Goal: Transaction & Acquisition: Purchase product/service

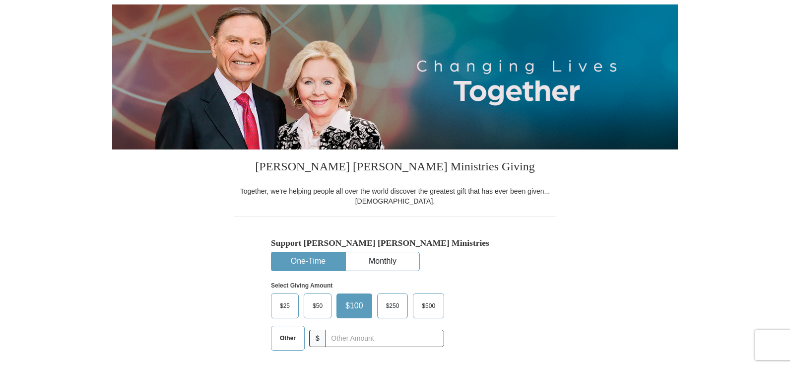
scroll to position [50, 0]
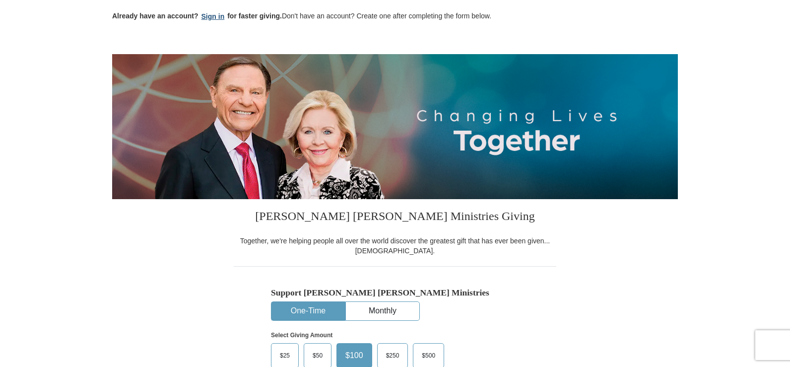
click at [222, 19] on button "Sign in" at bounding box center [213, 16] width 29 height 11
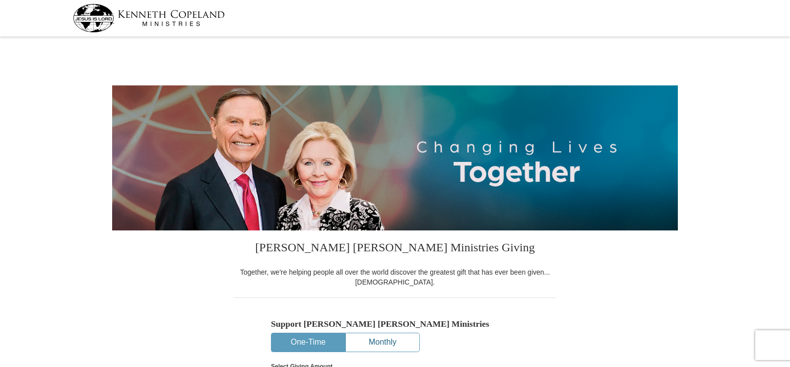
select select "NJ"
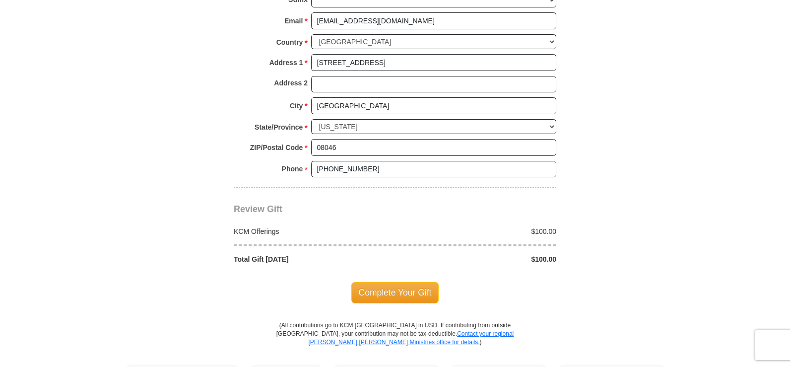
scroll to position [794, 0]
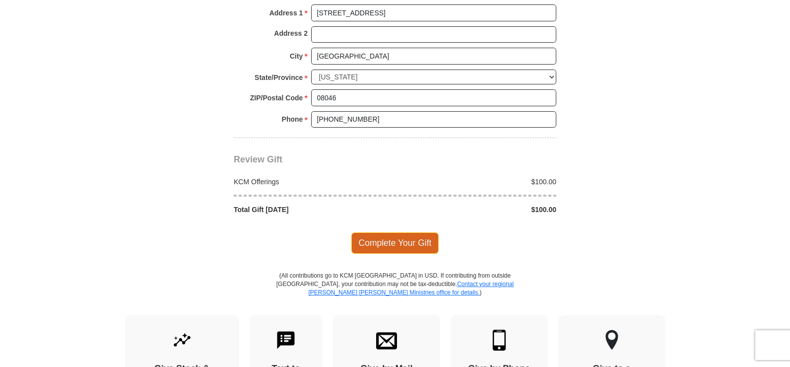
click at [398, 245] on span "Complete Your Gift" at bounding box center [395, 242] width 88 height 21
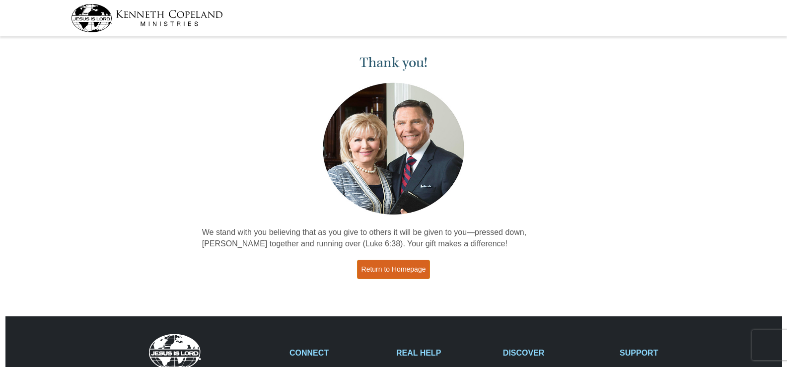
click at [389, 268] on link "Return to Homepage" at bounding box center [393, 269] width 73 height 19
